Goal: Find specific page/section: Find specific page/section

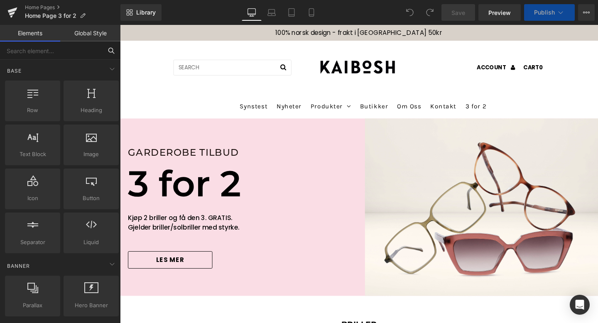
click at [57, 50] on input "text" at bounding box center [51, 51] width 102 height 18
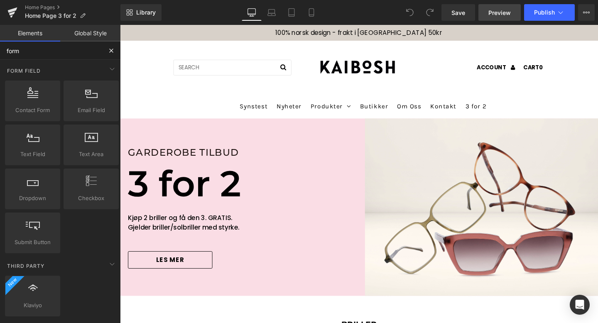
type input "form"
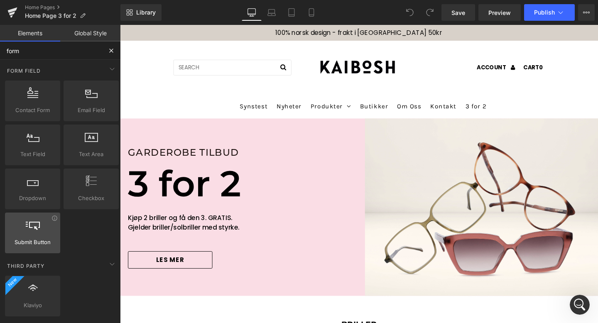
scroll to position [63, 0]
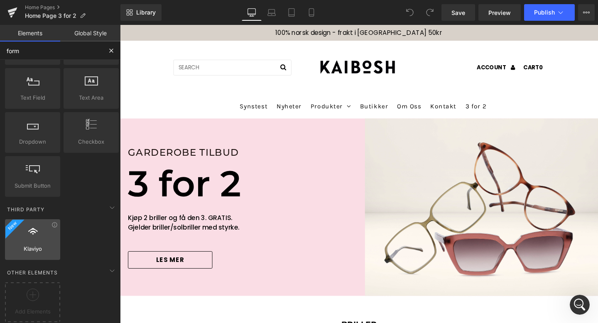
click at [37, 235] on div at bounding box center [32, 235] width 50 height 19
click at [53, 226] on div at bounding box center [32, 235] width 50 height 19
click at [54, 222] on icon at bounding box center [54, 225] width 6 height 6
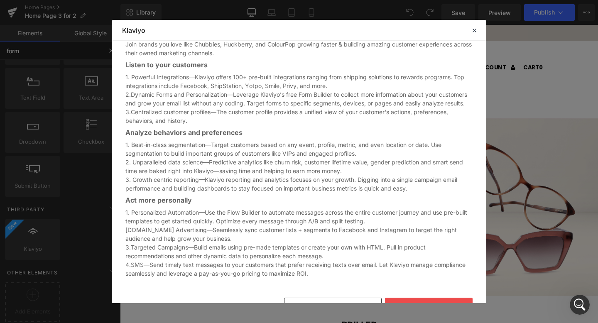
scroll to position [382, 0]
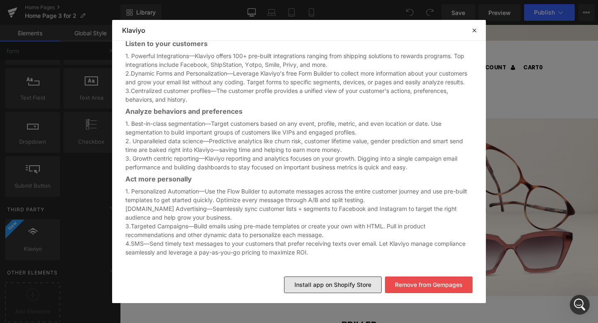
click at [326, 281] on button "Install app on Shopify Store" at bounding box center [333, 285] width 98 height 17
click at [333, 280] on button "Install app on Shopify Store" at bounding box center [333, 285] width 98 height 17
click at [335, 283] on button "Install app on Shopify Store" at bounding box center [333, 285] width 98 height 17
click at [473, 28] on icon at bounding box center [473, 30] width 7 height 7
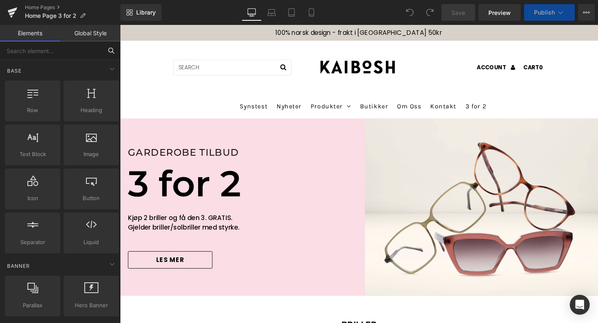
click at [25, 51] on input "text" at bounding box center [51, 51] width 102 height 18
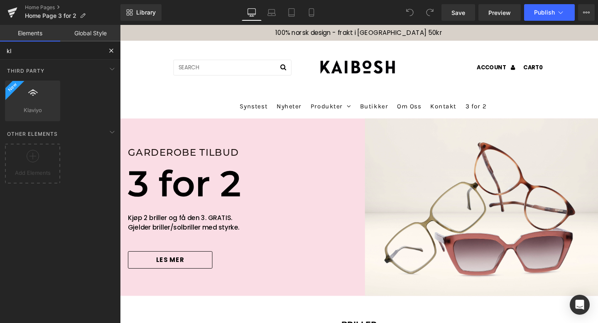
type input "k"
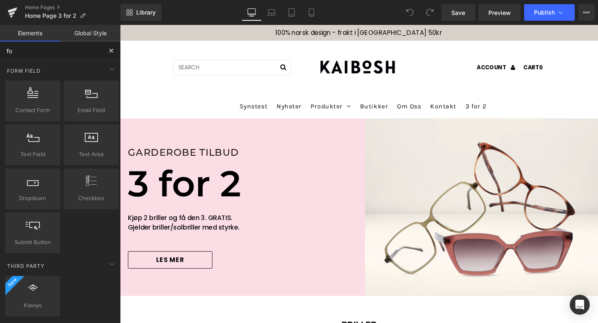
type input "f"
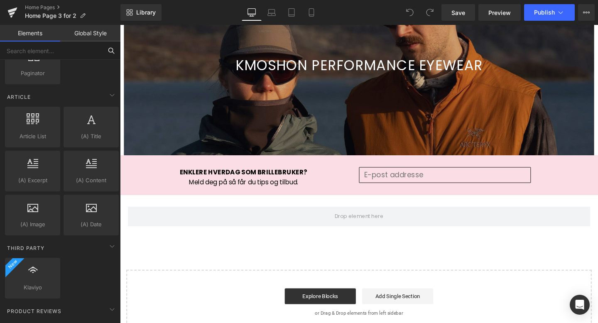
scroll to position [1481, 0]
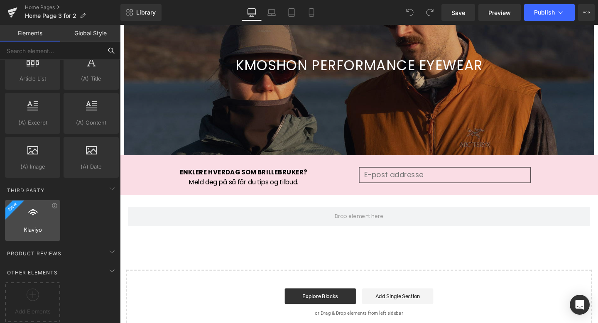
click at [32, 214] on div at bounding box center [32, 216] width 50 height 19
click at [53, 207] on div at bounding box center [32, 216] width 50 height 19
click at [54, 203] on icon at bounding box center [54, 206] width 6 height 6
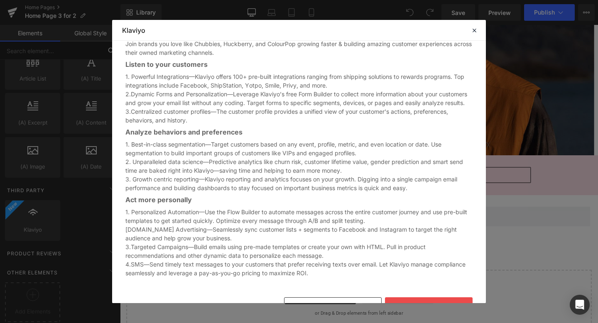
scroll to position [382, 0]
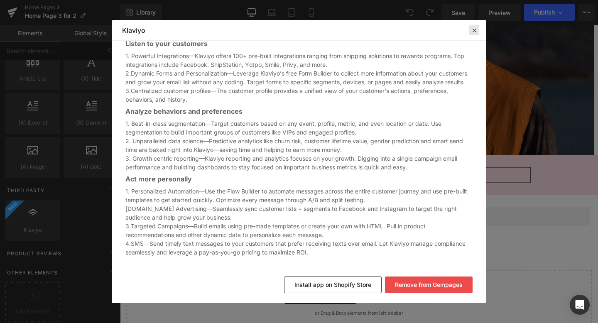
click at [476, 31] on icon at bounding box center [473, 30] width 7 height 7
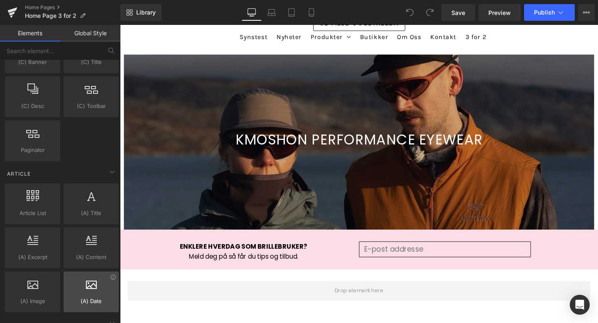
scroll to position [1339, 0]
click at [47, 51] on input "text" at bounding box center [51, 51] width 102 height 18
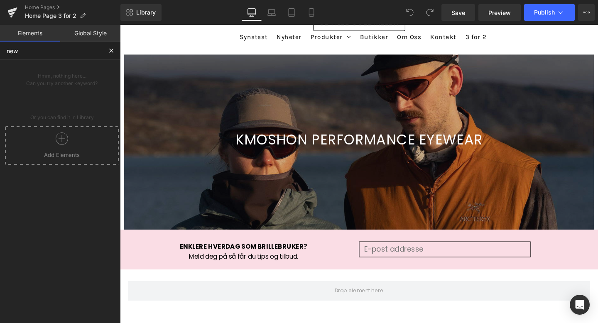
scroll to position [0, 0]
type input "n"
